Goal: Navigation & Orientation: Find specific page/section

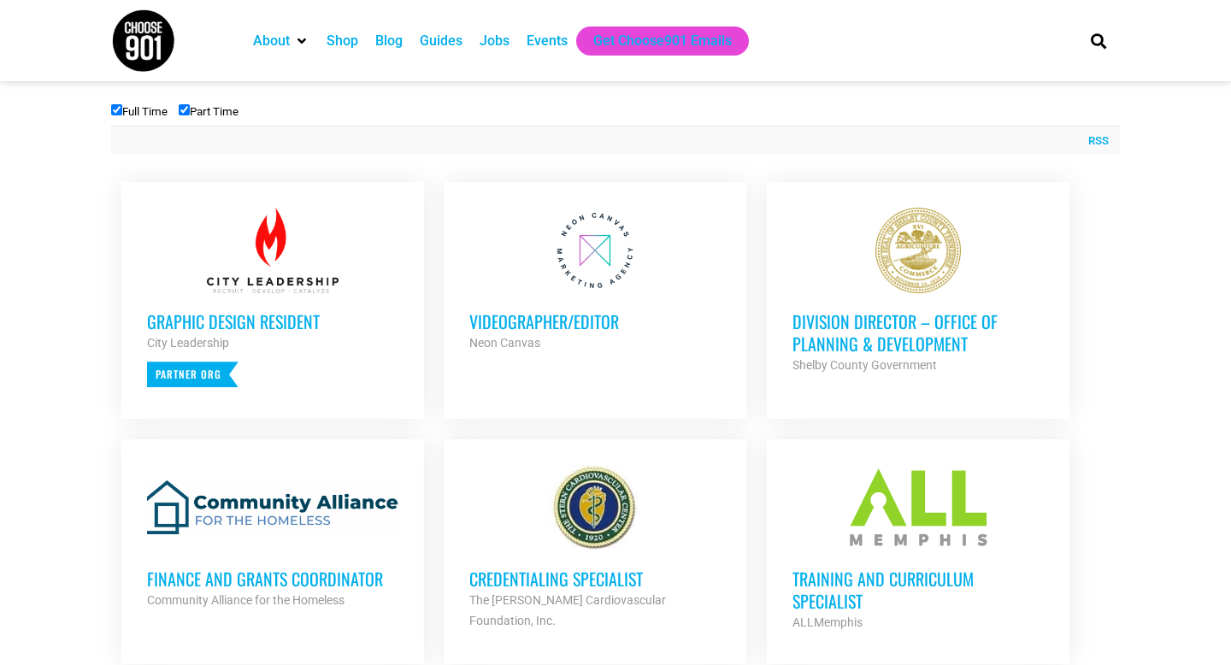
scroll to position [603, 0]
click at [332, 297] on div "Graphic Design Resident City Leadership Partner Org" at bounding box center [272, 339] width 251 height 94
click at [572, 275] on div at bounding box center [594, 249] width 251 height 85
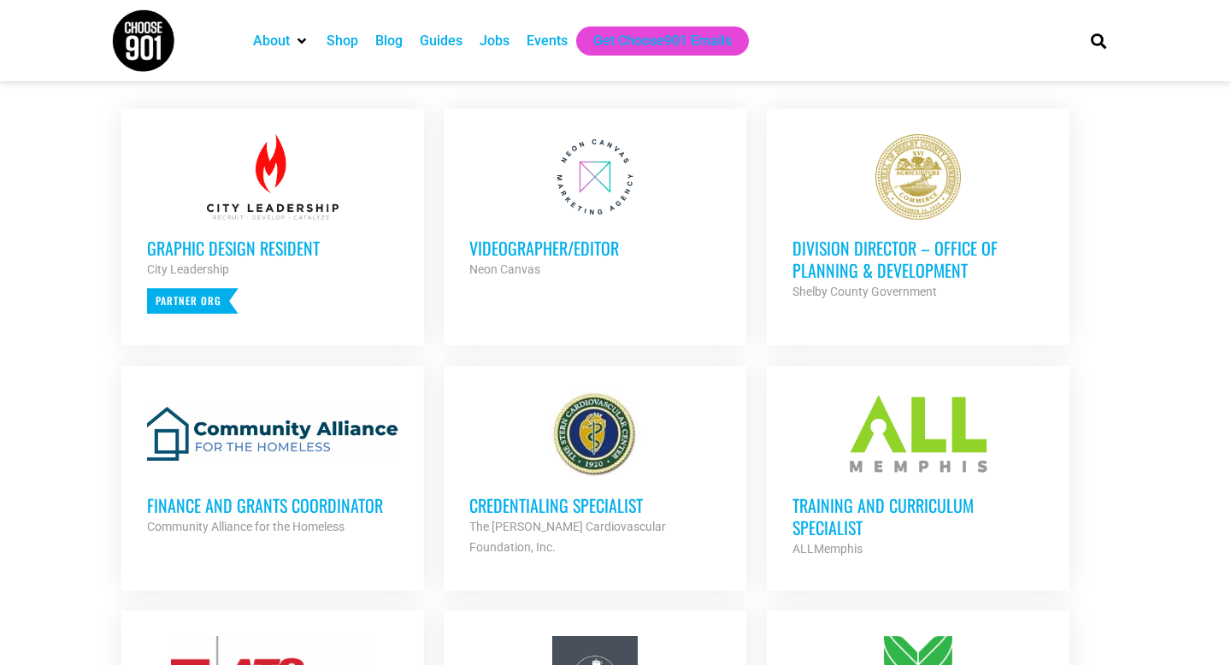
scroll to position [674, 0]
click at [852, 274] on h3 "Division Director – Office of Planning & Development" at bounding box center [917, 260] width 251 height 44
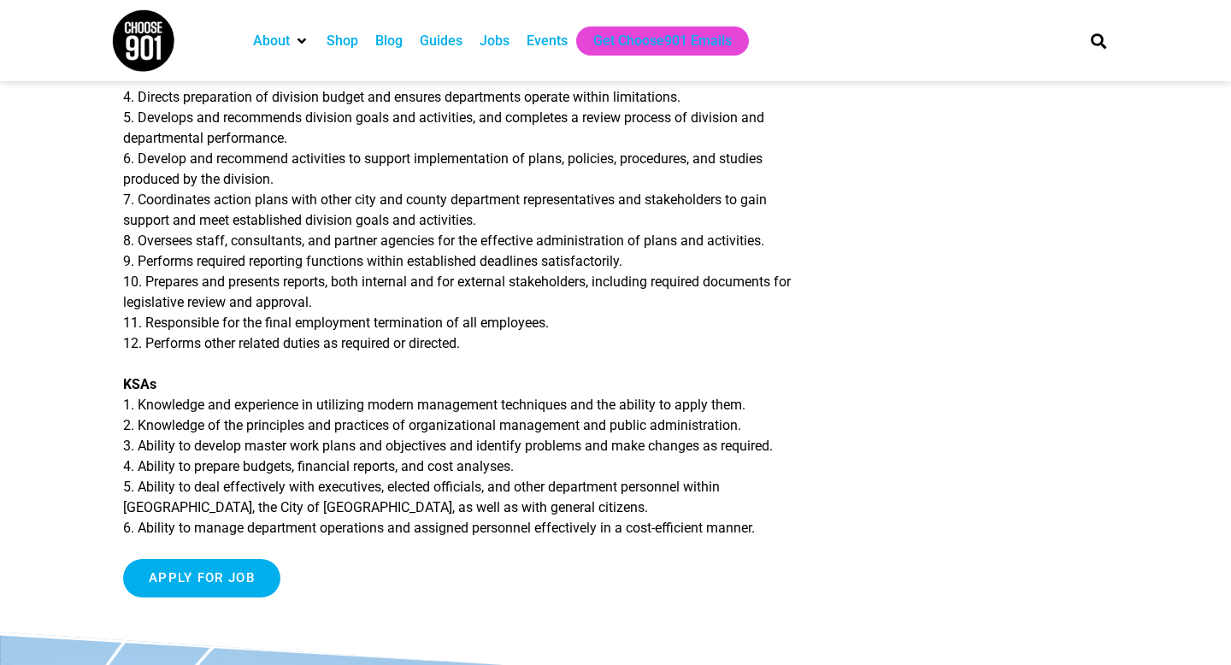
scroll to position [690, 0]
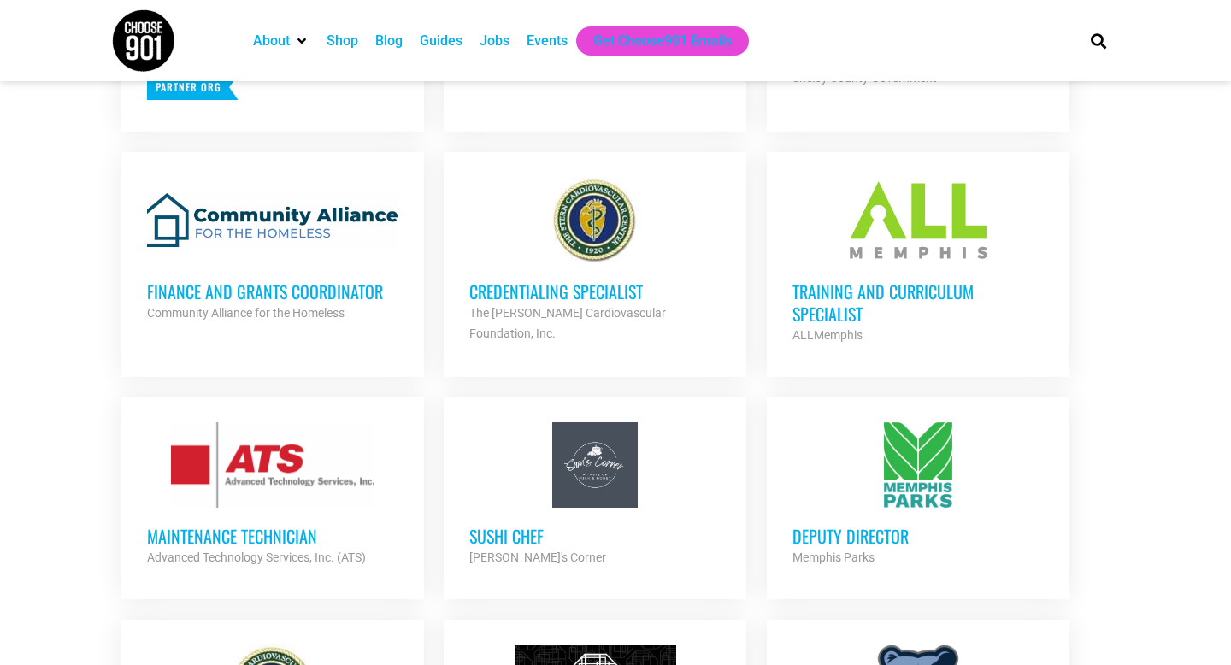
scroll to position [890, 0]
click at [918, 437] on div at bounding box center [917, 463] width 251 height 85
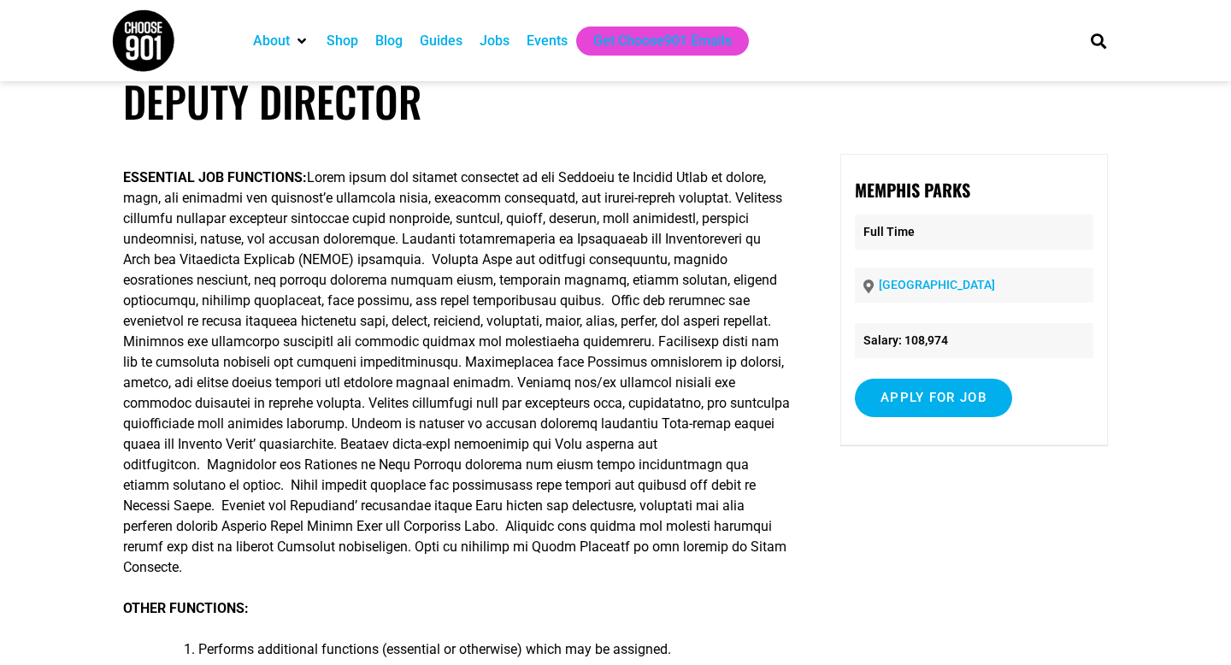
scroll to position [17, 0]
